Goal: Information Seeking & Learning: Learn about a topic

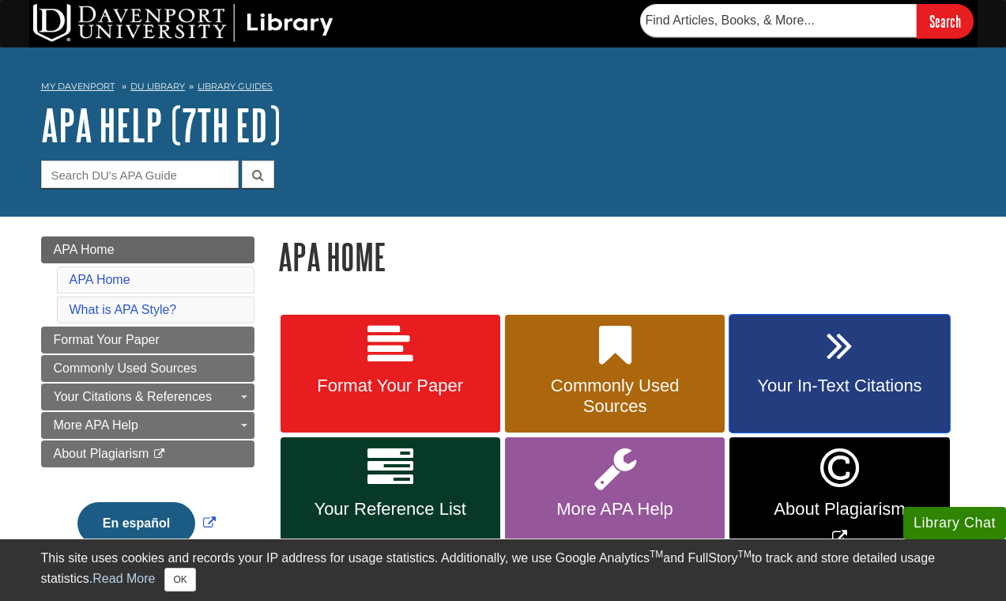
click at [808, 372] on link "Your In-Text Citations" at bounding box center [839, 374] width 220 height 119
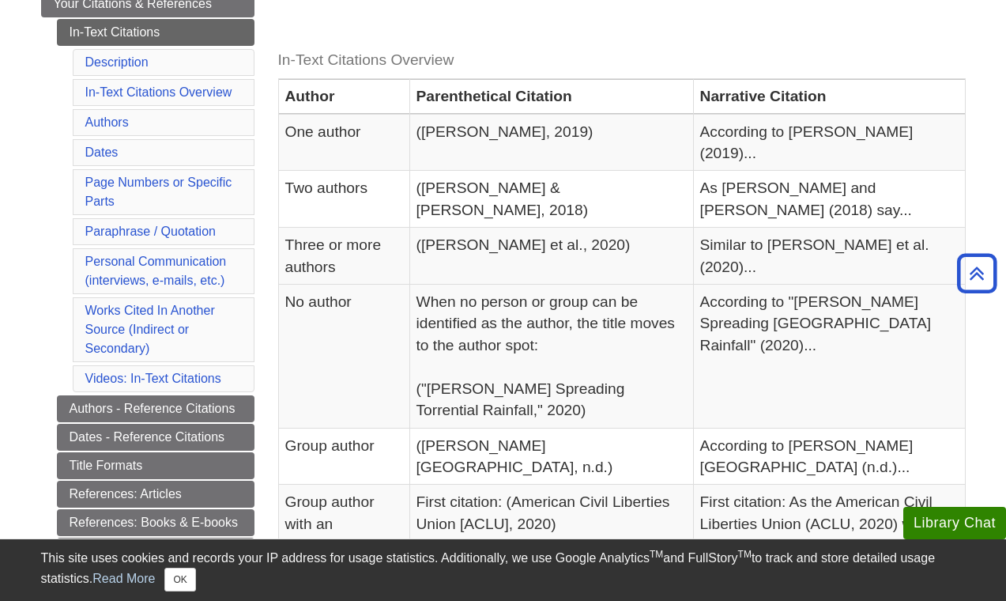
scroll to position [332, 0]
